Goal: Obtain resource: Download file/media

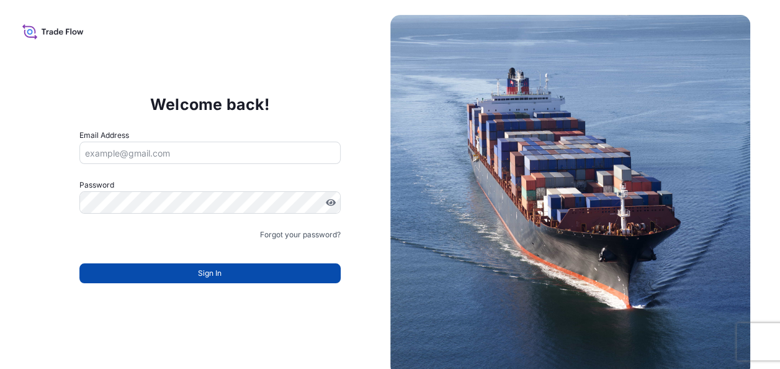
type input "[PERSON_NAME][EMAIL_ADDRESS][PERSON_NAME][DOMAIN_NAME]"
click at [277, 273] on button "Sign In" at bounding box center [209, 273] width 261 height 20
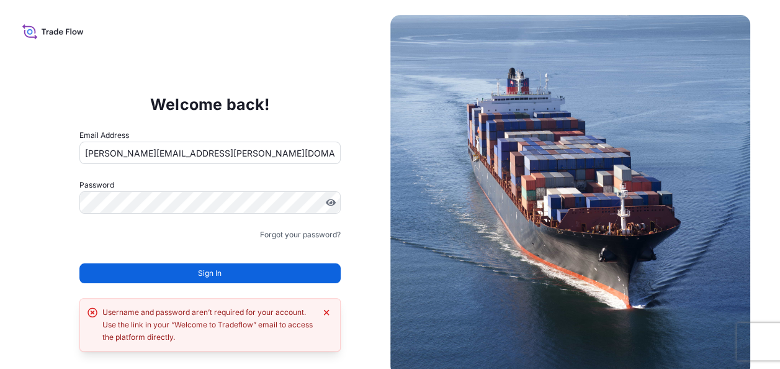
click at [246, 271] on button "Sign In" at bounding box center [209, 273] width 261 height 20
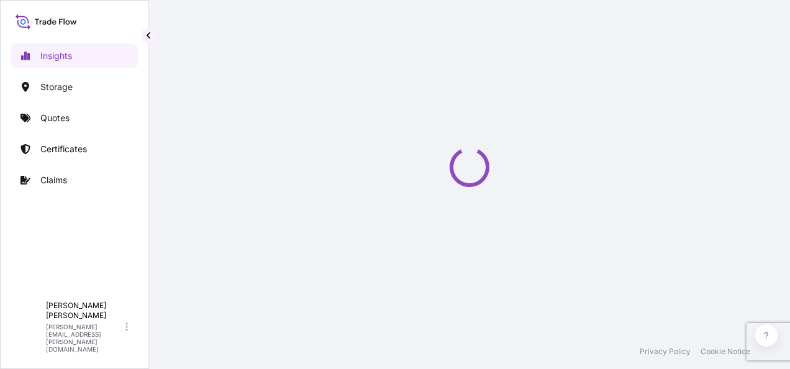
select select "2025"
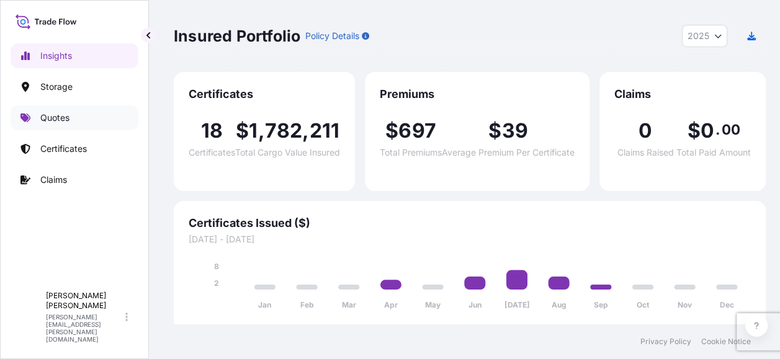
click at [68, 117] on p "Quotes" at bounding box center [54, 118] width 29 height 12
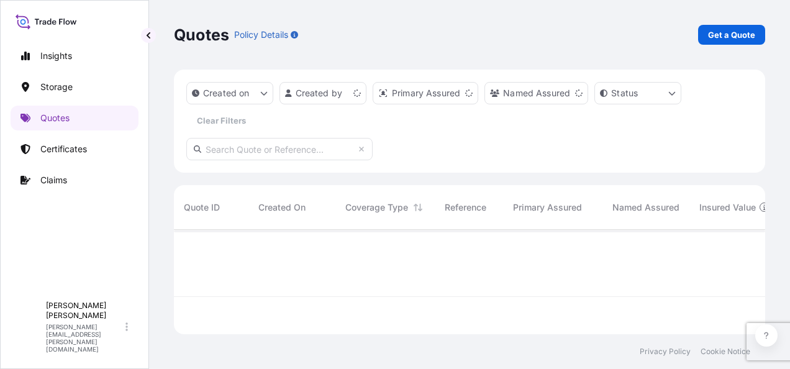
scroll to position [102, 581]
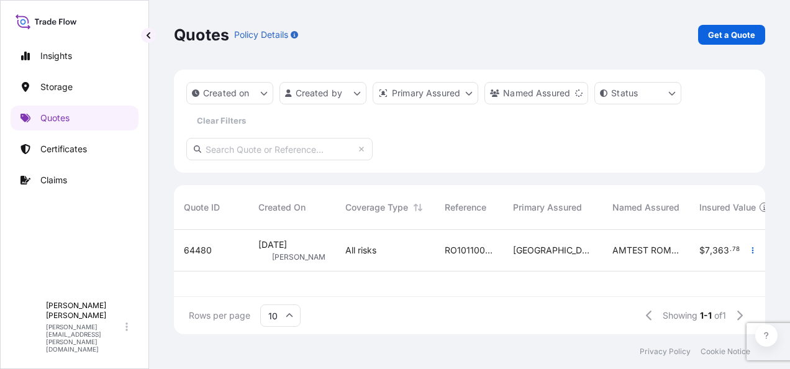
click at [335, 250] on div "Aug 24, 2025 ID Ioana Dumitrescu" at bounding box center [291, 251] width 87 height 42
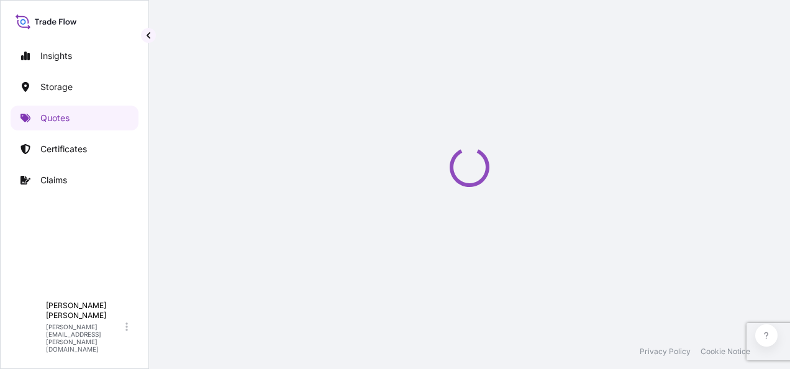
select select "Road / Inland"
select select "Water"
select select "Road / Inland"
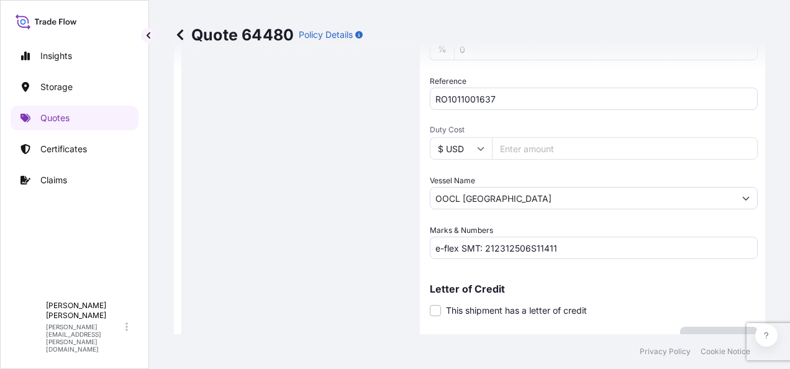
scroll to position [621, 0]
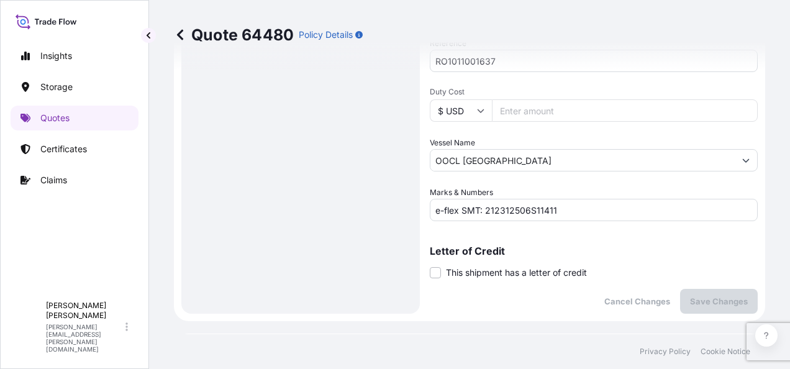
click at [626, 210] on input "e-flex SMT: 212312506S11411" at bounding box center [594, 210] width 328 height 22
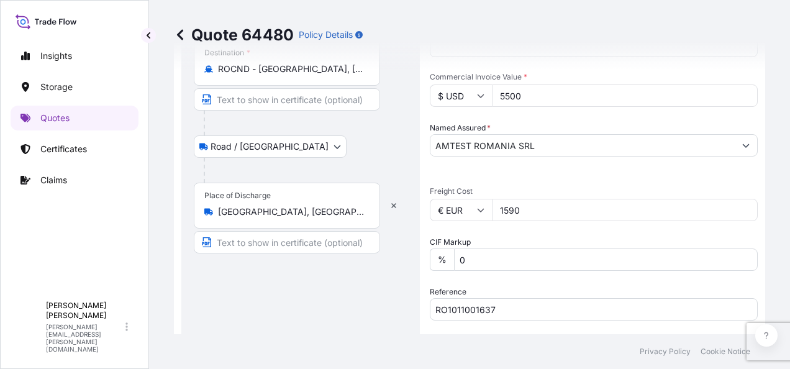
scroll to position [434, 0]
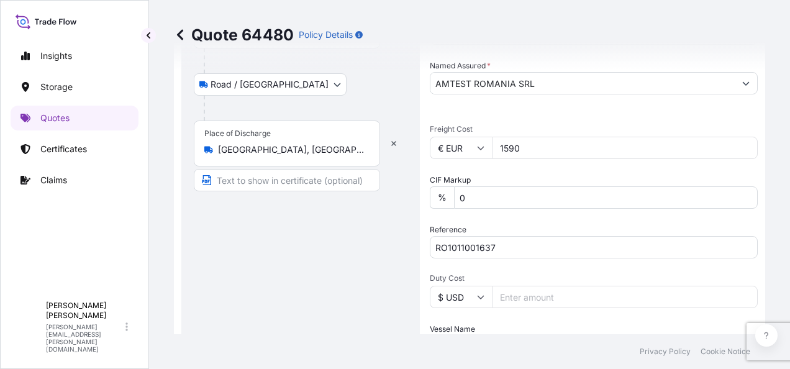
click at [602, 237] on input "RO1011001637" at bounding box center [594, 247] width 328 height 22
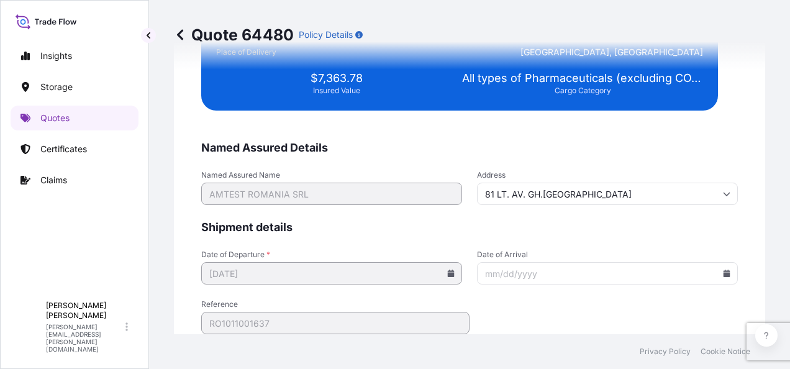
scroll to position [3167, 0]
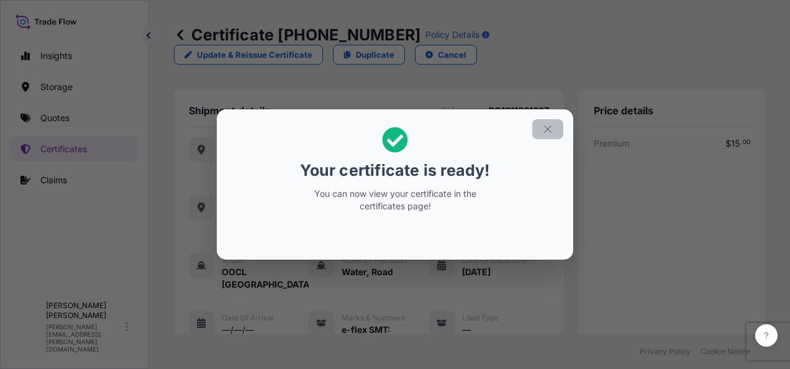
click at [547, 129] on icon "button" at bounding box center [547, 128] width 7 height 7
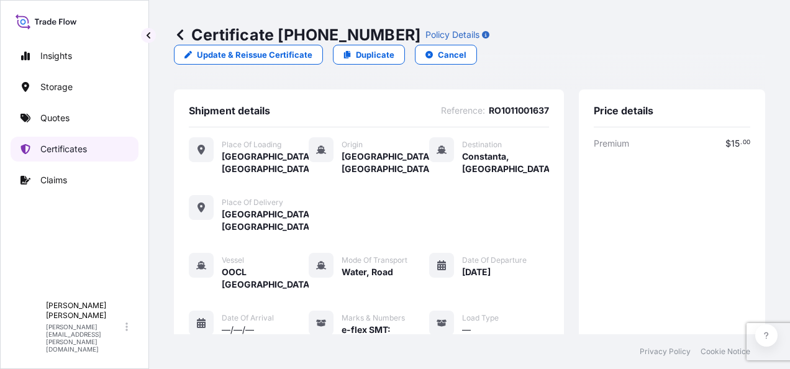
click at [86, 144] on p "Certificates" at bounding box center [63, 149] width 47 height 12
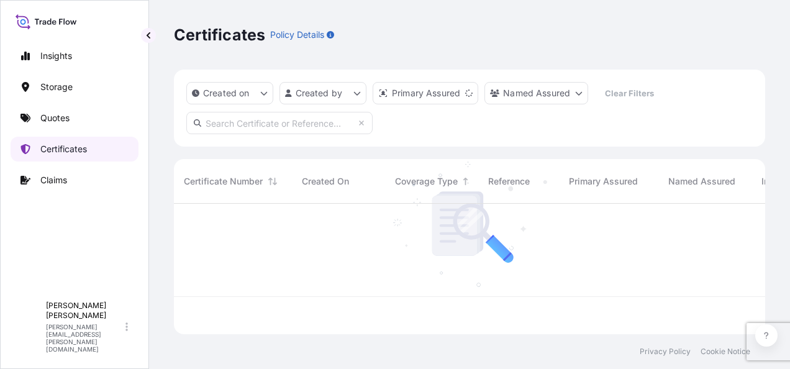
scroll to position [128, 581]
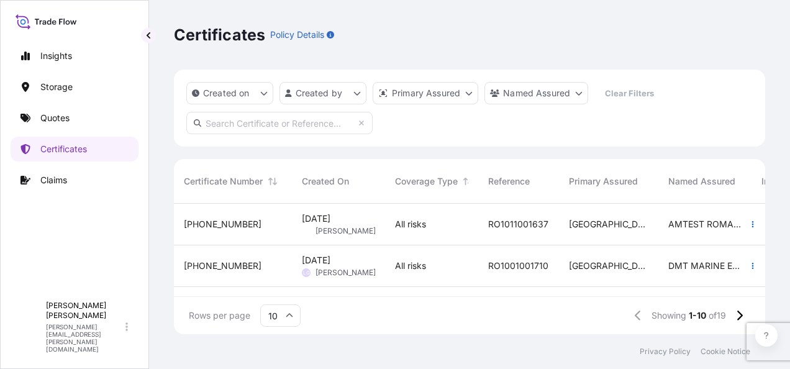
click at [565, 214] on div "Romania" at bounding box center [608, 225] width 99 height 42
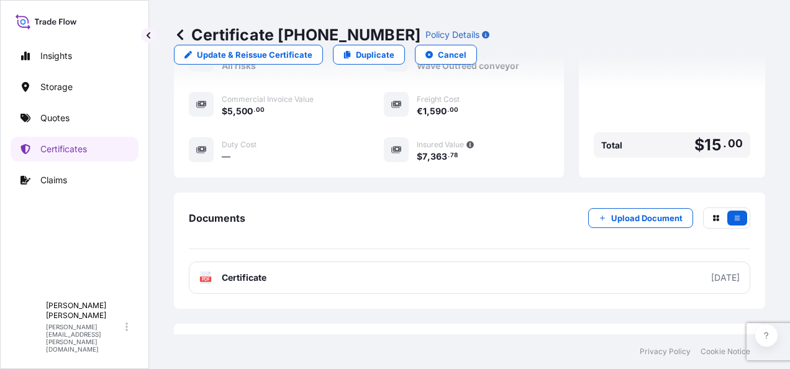
scroll to position [429, 0]
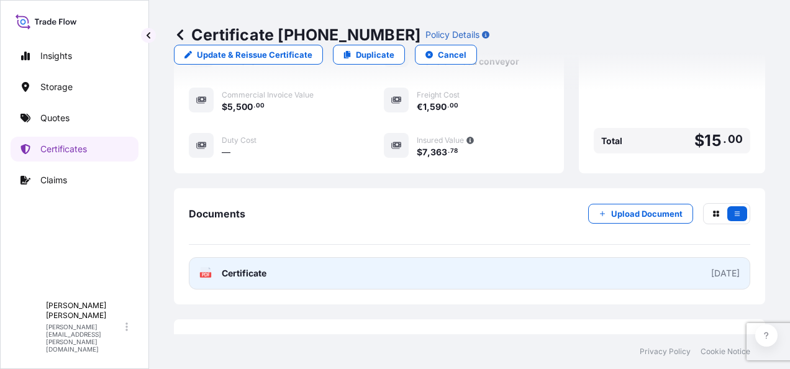
click at [256, 267] on span "Certificate" at bounding box center [244, 273] width 45 height 12
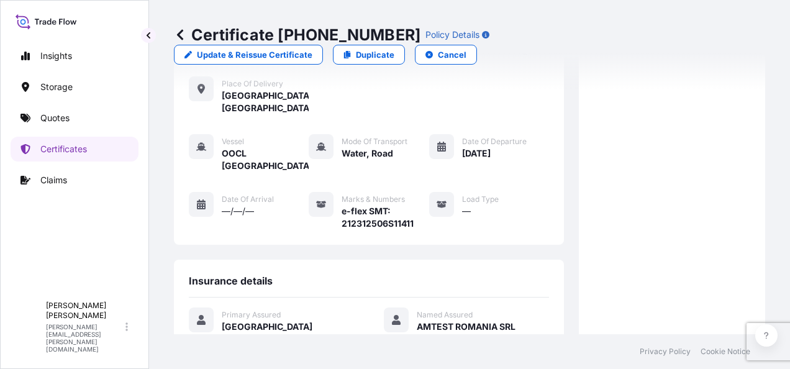
scroll to position [0, 0]
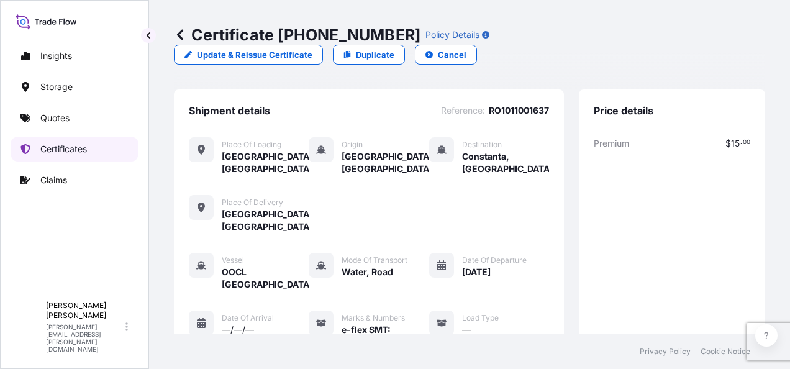
click at [73, 145] on p "Certificates" at bounding box center [63, 149] width 47 height 12
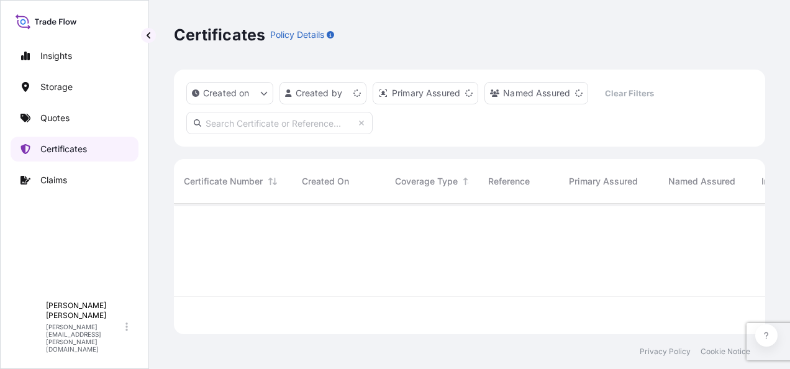
scroll to position [128, 581]
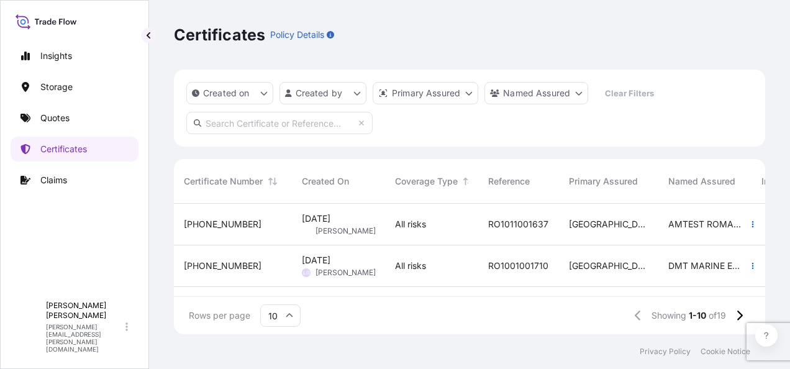
click at [438, 212] on div "All risks" at bounding box center [431, 225] width 93 height 42
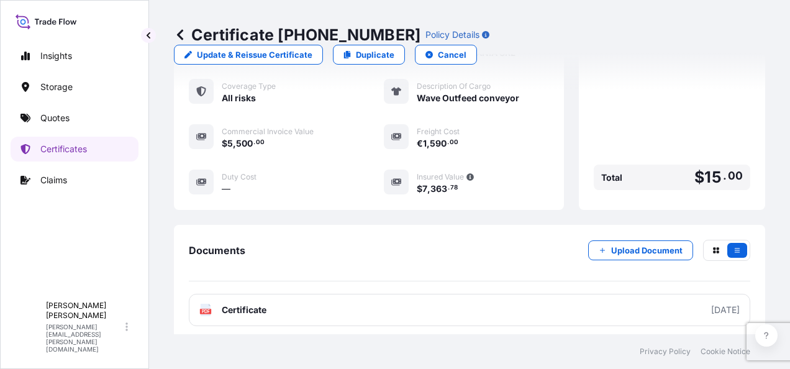
scroll to position [429, 0]
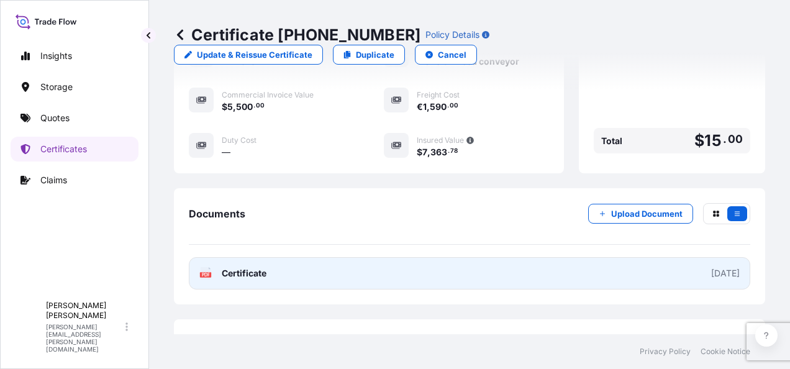
click at [246, 267] on span "Certificate" at bounding box center [244, 273] width 45 height 12
